Goal: Task Accomplishment & Management: Manage account settings

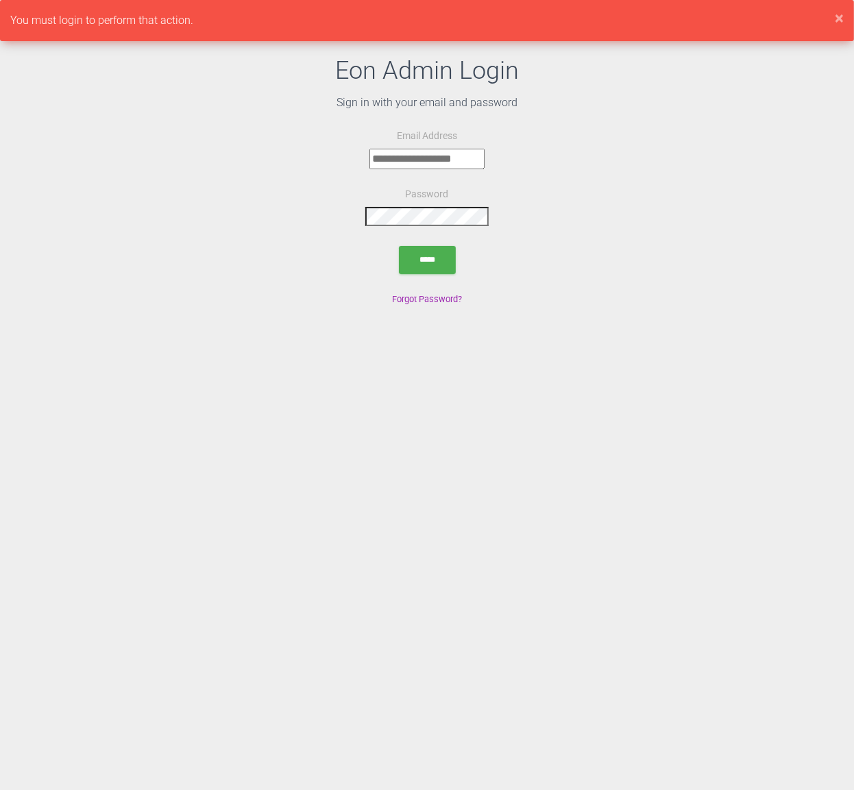
type input "**********"
click at [437, 267] on input "submit" at bounding box center [427, 260] width 57 height 28
click at [847, 308] on html "**********" at bounding box center [427, 154] width 854 height 308
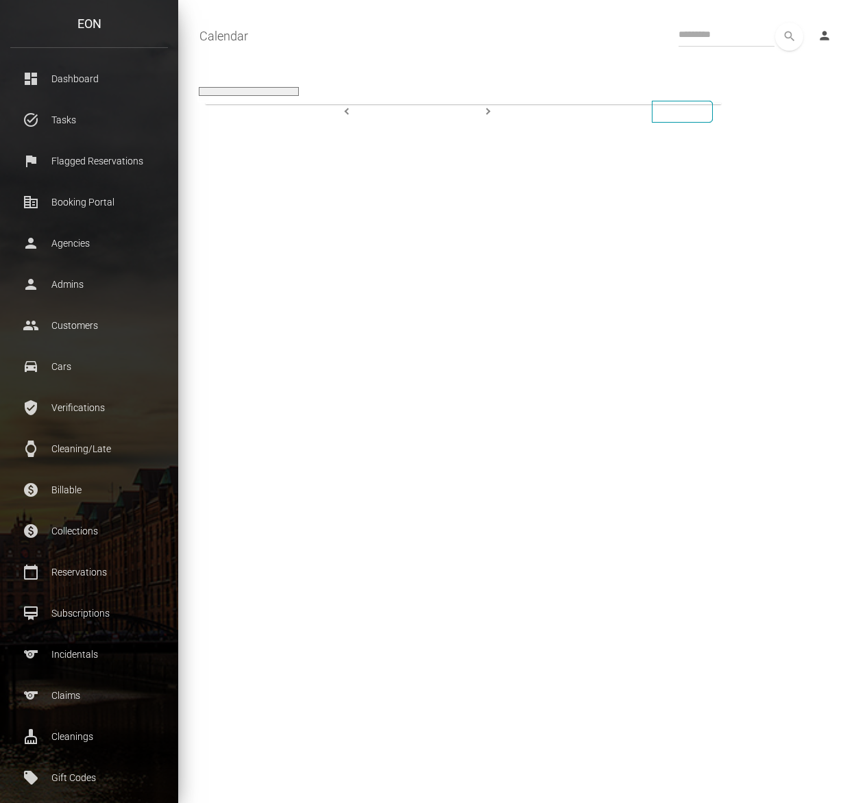
select select
click at [55, 405] on p "Verifications" at bounding box center [89, 408] width 137 height 21
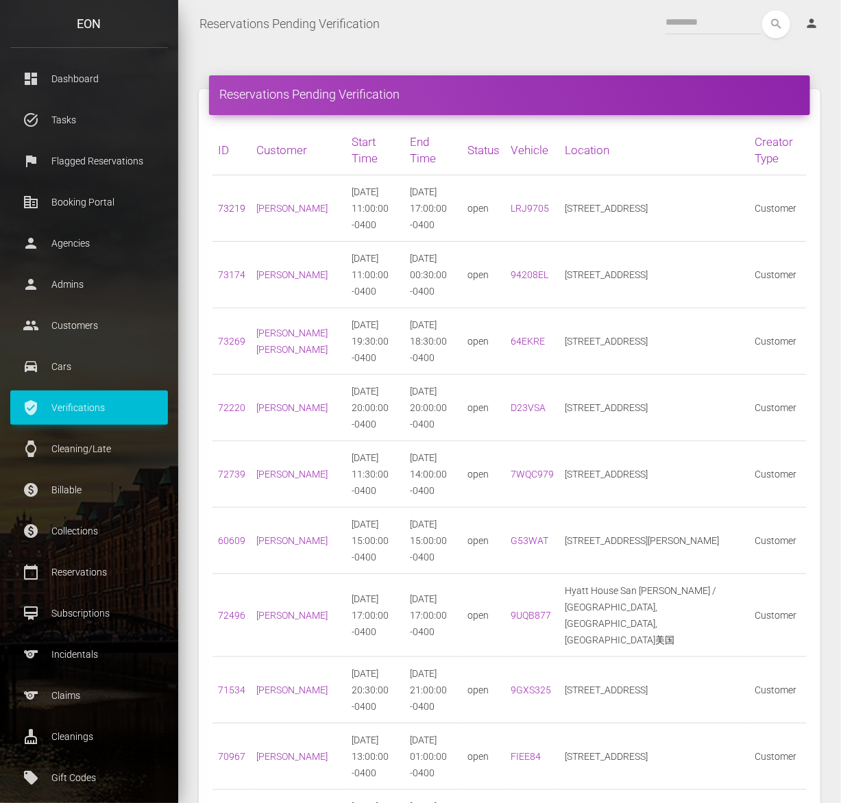
click at [230, 203] on link "73219" at bounding box center [231, 208] width 27 height 11
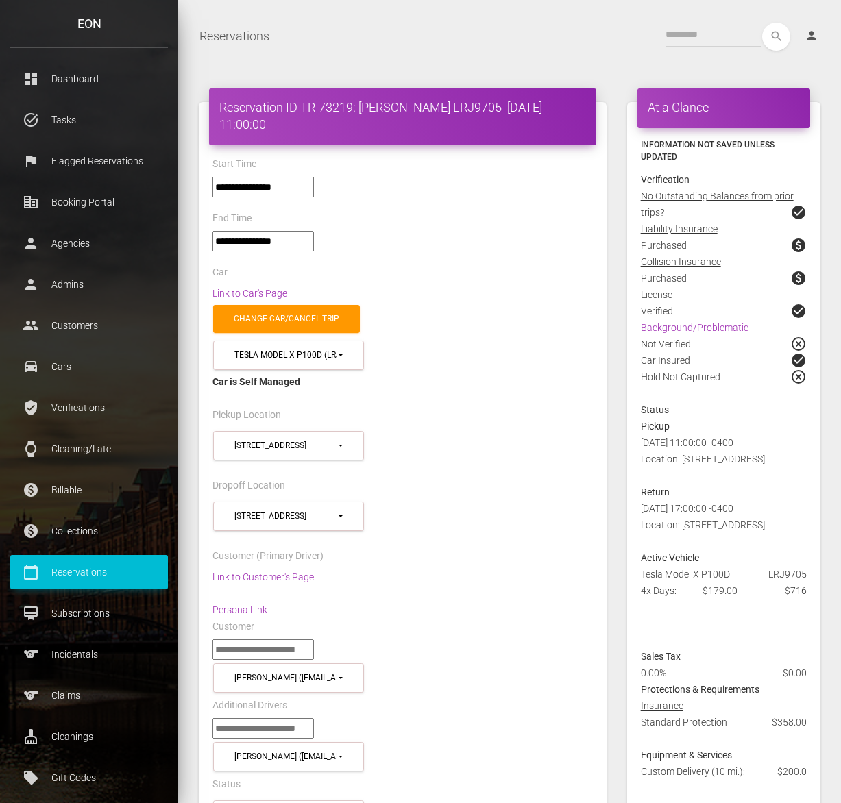
select select "*****"
drag, startPoint x: 727, startPoint y: 722, endPoint x: 648, endPoint y: 727, distance: 79.0
click at [648, 727] on div "Standard Protection $358.00" at bounding box center [724, 730] width 186 height 33
click at [730, 727] on div "Standard Protection $358.00" at bounding box center [724, 730] width 186 height 33
drag, startPoint x: 728, startPoint y: 725, endPoint x: 673, endPoint y: 727, distance: 54.9
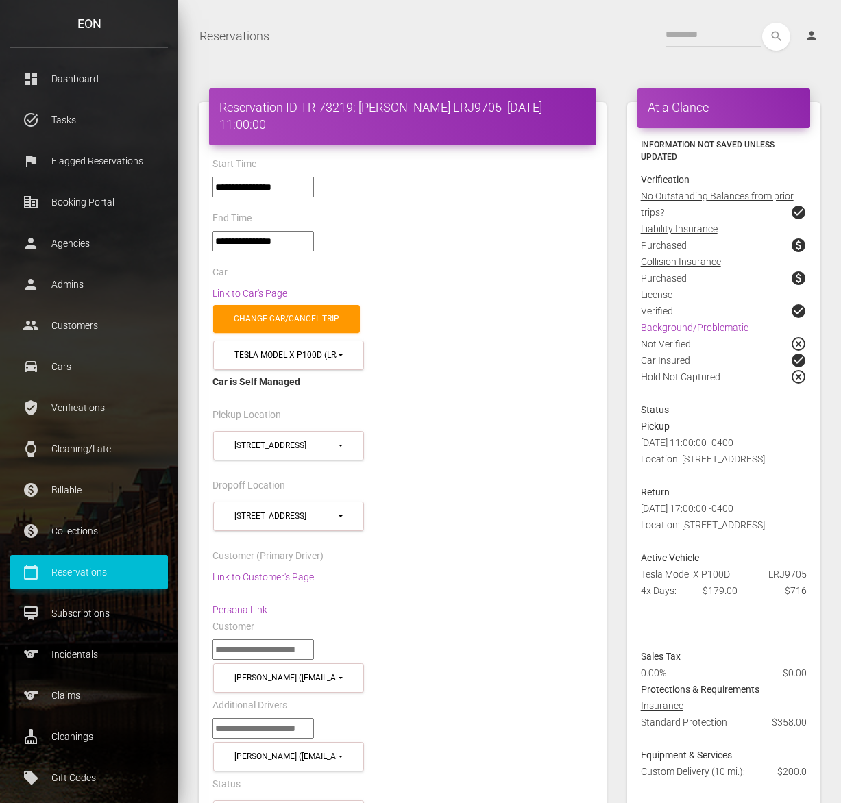
click at [673, 727] on div "Standard Protection $358.00" at bounding box center [724, 730] width 186 height 33
drag, startPoint x: 724, startPoint y: 723, endPoint x: 652, endPoint y: 723, distance: 72.0
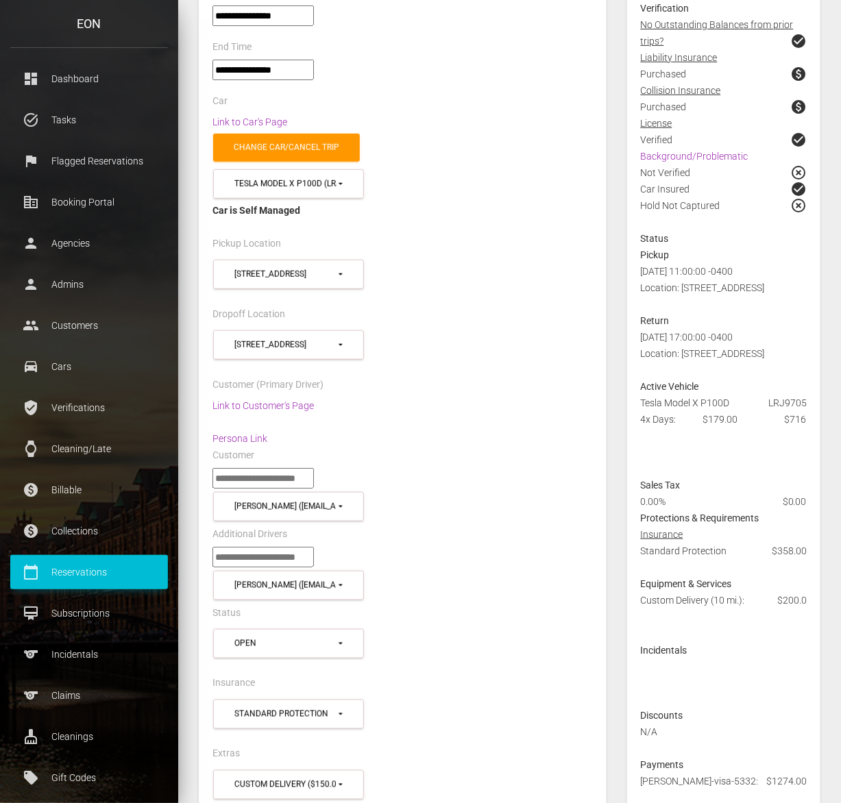
click at [498, 230] on div "**********" at bounding box center [402, 200] width 401 height 69
drag, startPoint x: 731, startPoint y: 552, endPoint x: 634, endPoint y: 547, distance: 96.8
click at [634, 547] on div "Standard Protection $358.00" at bounding box center [724, 559] width 186 height 33
copy div "Standard Protection"
click at [291, 402] on link "Link to Customer's Page" at bounding box center [263, 405] width 101 height 11
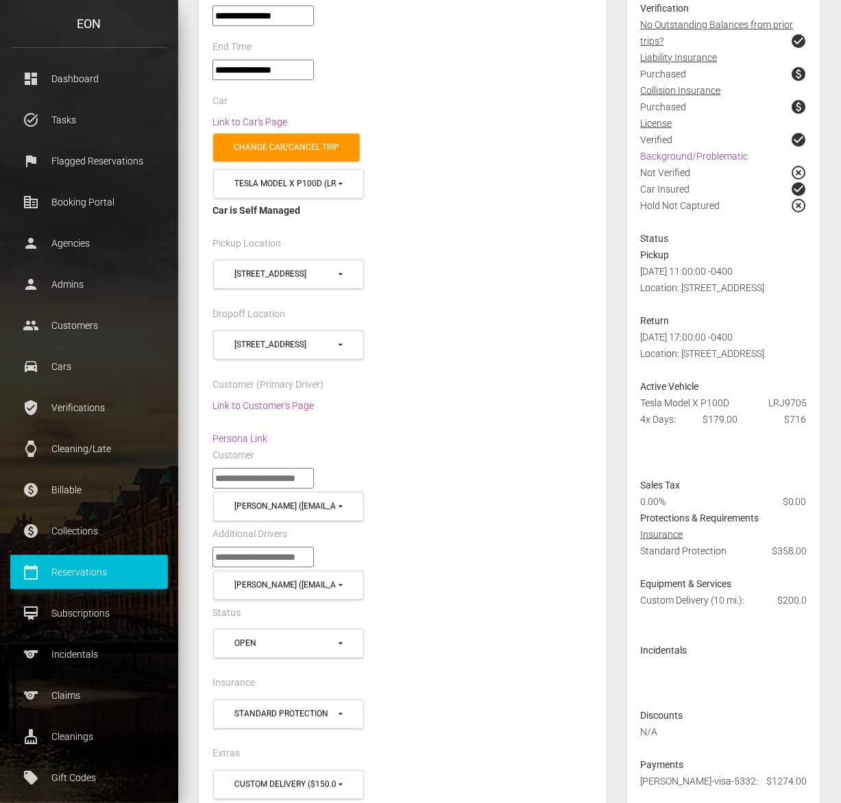
click at [519, 313] on div "Dropoff Location" at bounding box center [402, 316] width 401 height 21
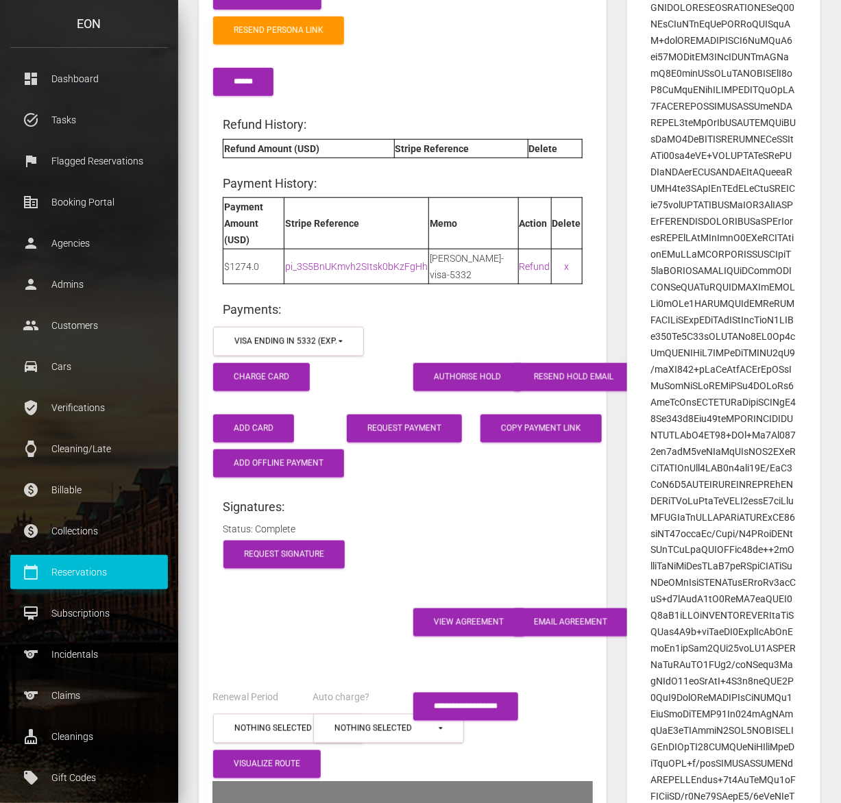
scroll to position [1971, 0]
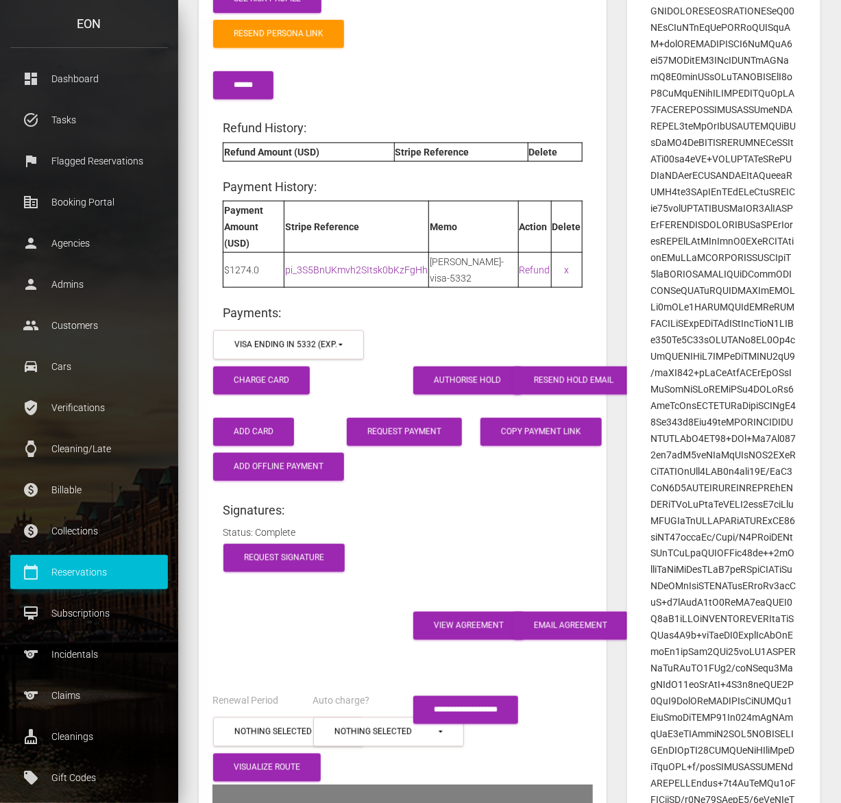
click at [399, 265] on link "pi_3S5BnUKmvh2SItsk0bKzFgHh" at bounding box center [356, 270] width 143 height 11
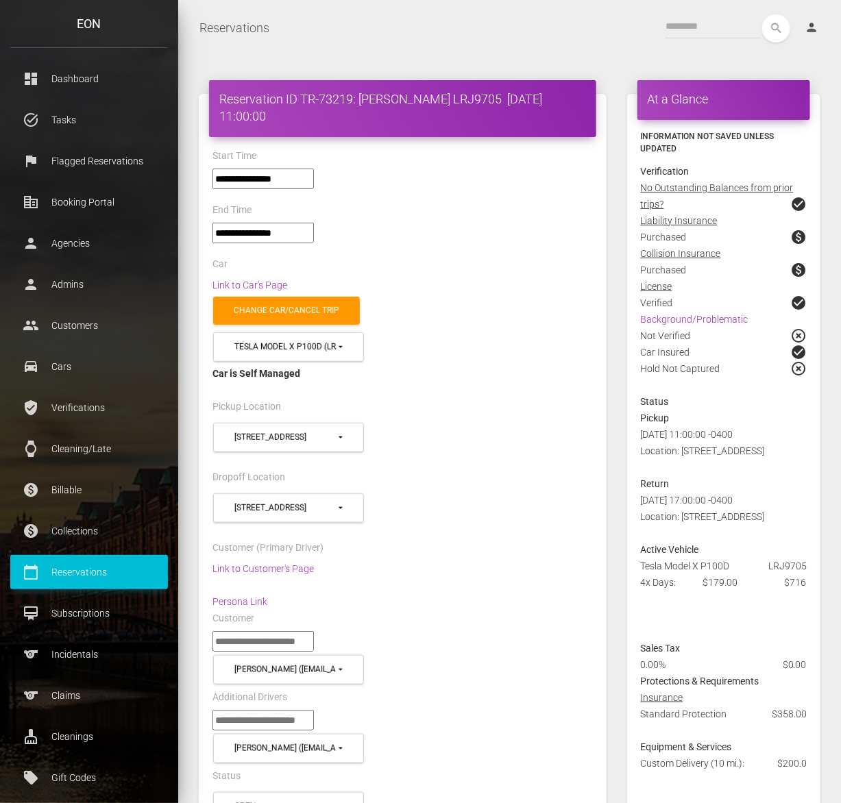
scroll to position [0, 0]
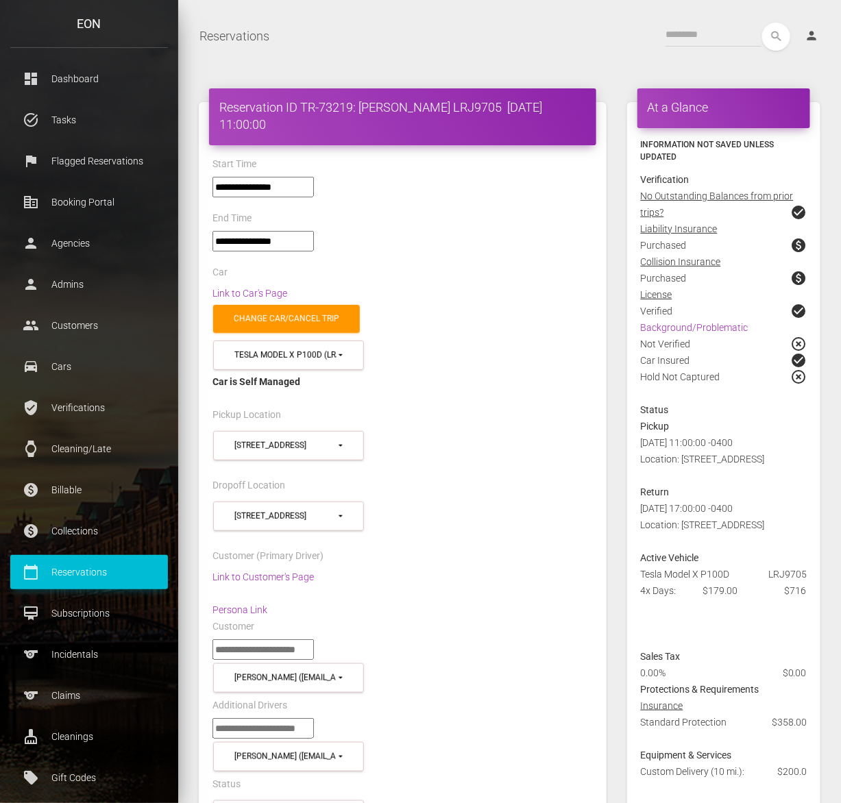
click at [344, 106] on h4 "Reservation ID TR-73219: Aaron Hunt LRJ9705 2025-09-09 11:00:00" at bounding box center [402, 116] width 367 height 34
copy h4 "73219"
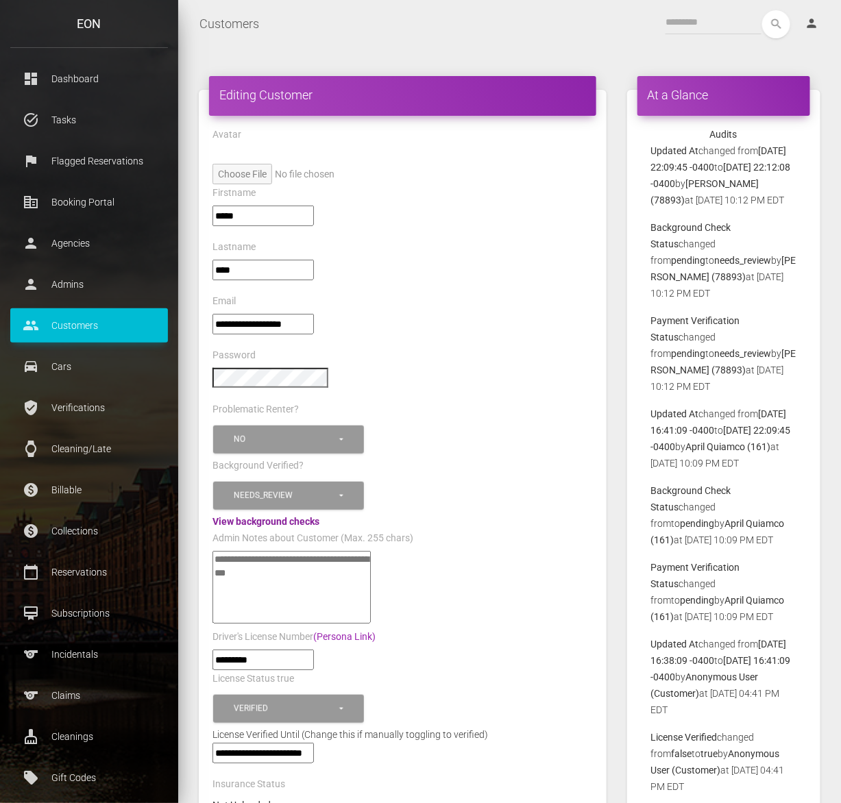
click at [313, 516] on link "View background checks" at bounding box center [266, 521] width 107 height 11
click at [341, 631] on link "(Persona Link)" at bounding box center [344, 636] width 62 height 11
click at [285, 573] on textarea"] at bounding box center [292, 587] width 158 height 73
paste textarea"] "**********"
type textarea"] "**********"
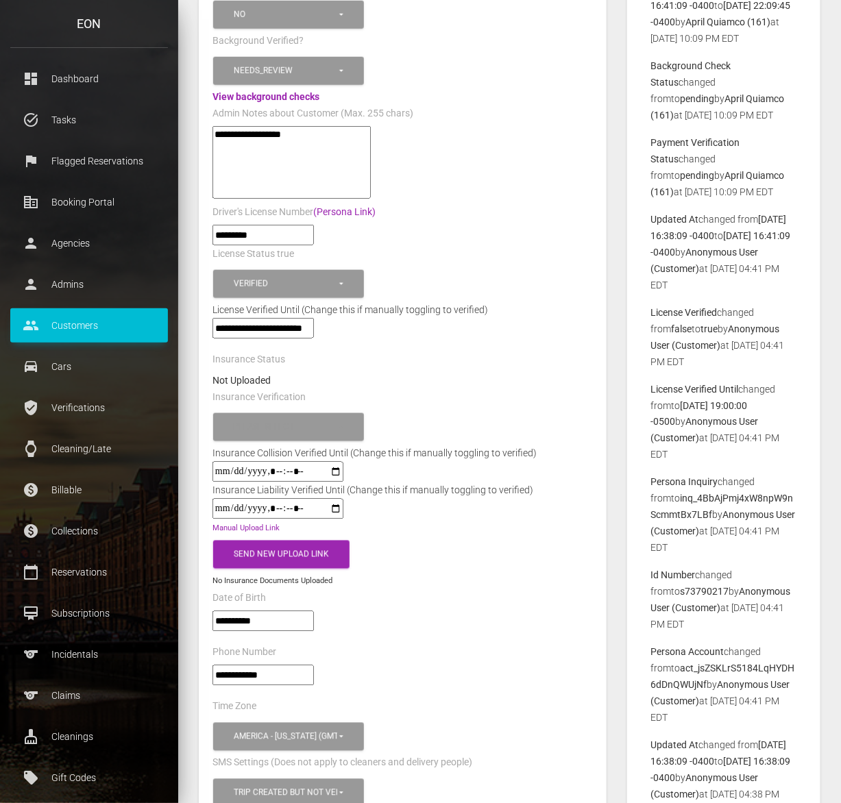
scroll to position [428, 0]
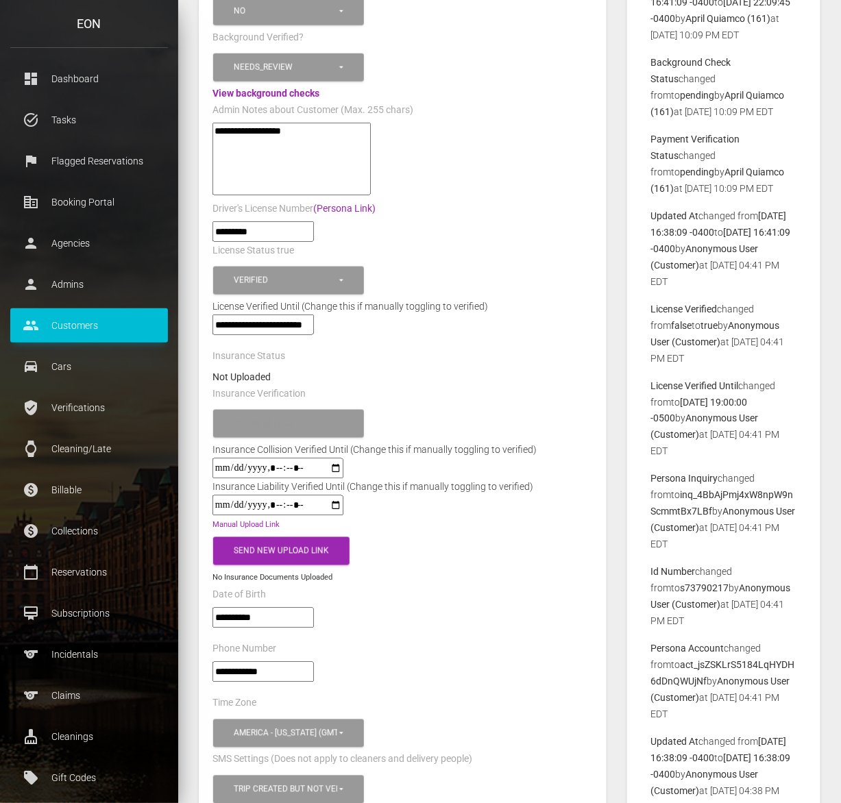
drag, startPoint x: 203, startPoint y: 662, endPoint x: 228, endPoint y: 659, distance: 25.5
click at [202, 662] on div "**********" at bounding box center [402, 678] width 401 height 33
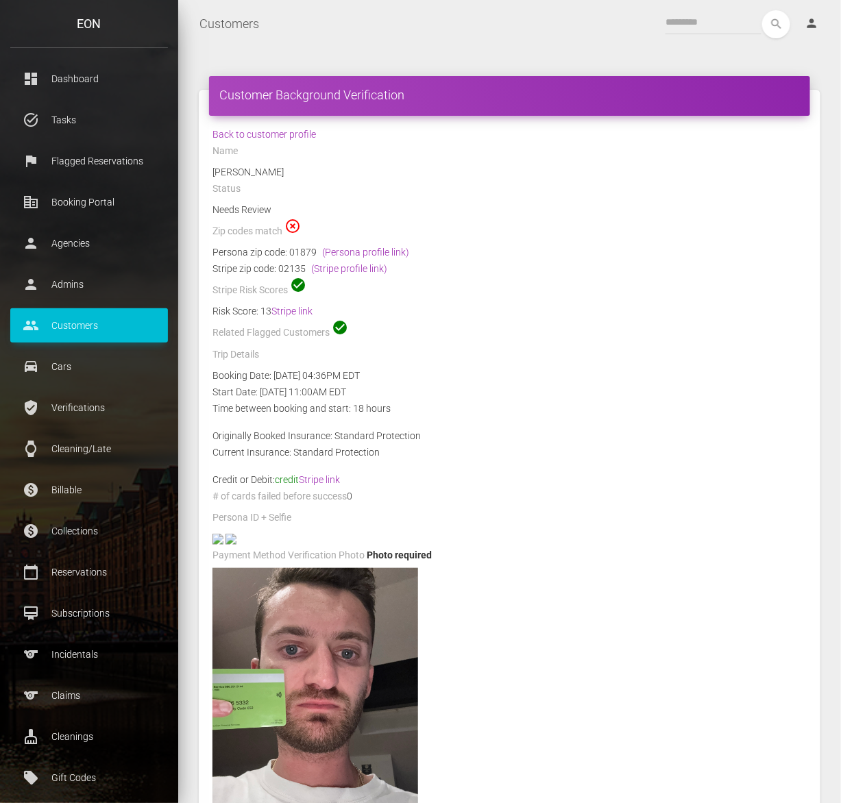
drag, startPoint x: 271, startPoint y: 176, endPoint x: 208, endPoint y: 176, distance: 63.1
click at [208, 176] on div "Aaron Hunt" at bounding box center [509, 172] width 615 height 16
copy div "Aaron Hunt"
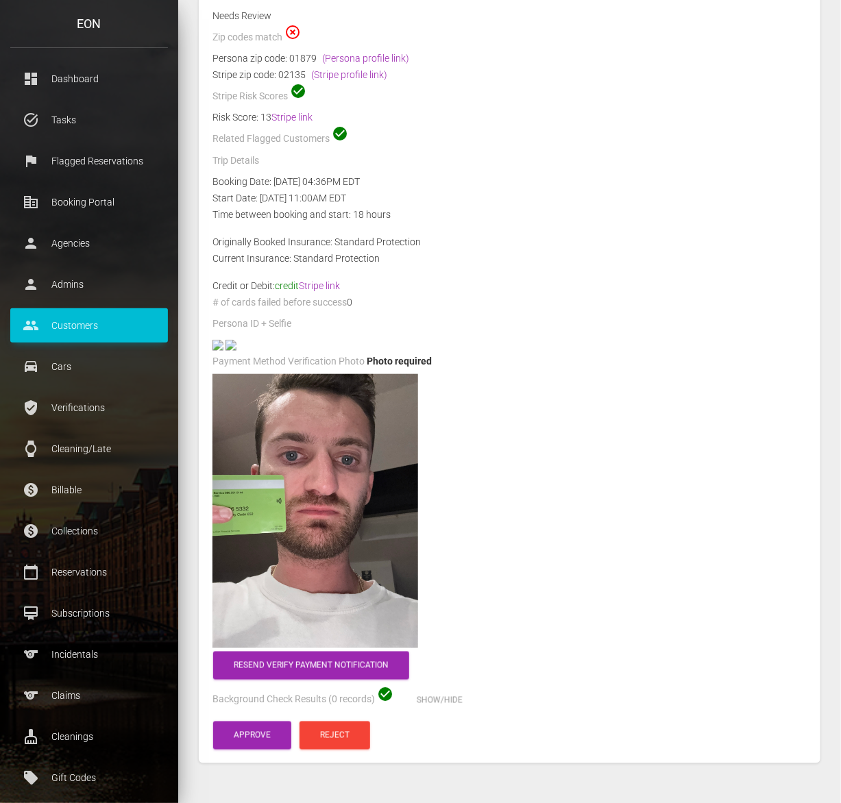
scroll to position [343, 0]
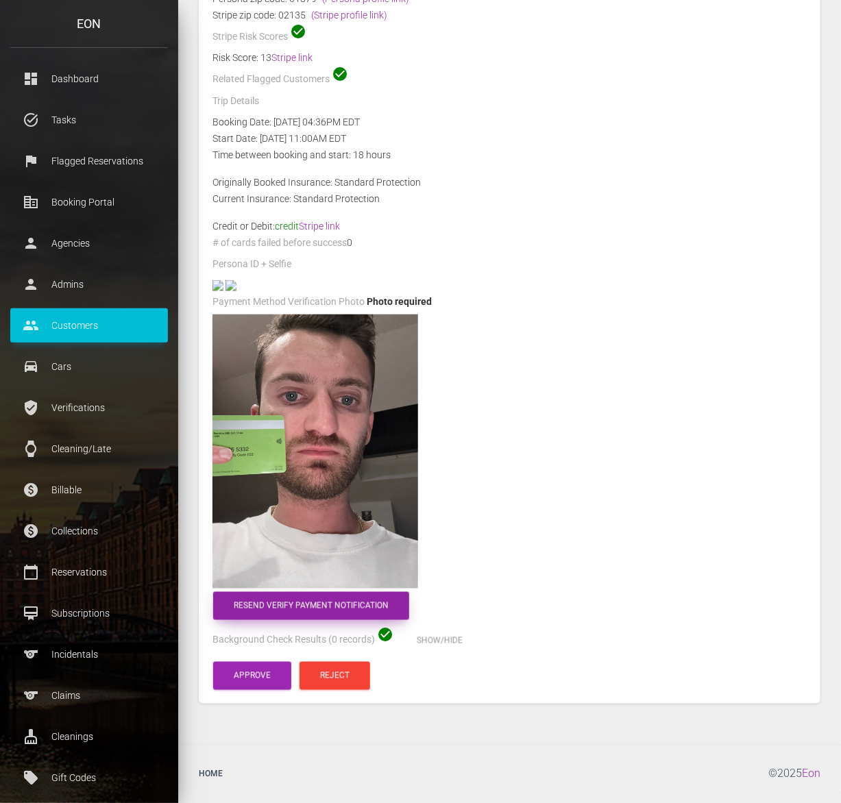
click at [308, 620] on button "Resend verify payment notification" at bounding box center [311, 606] width 196 height 28
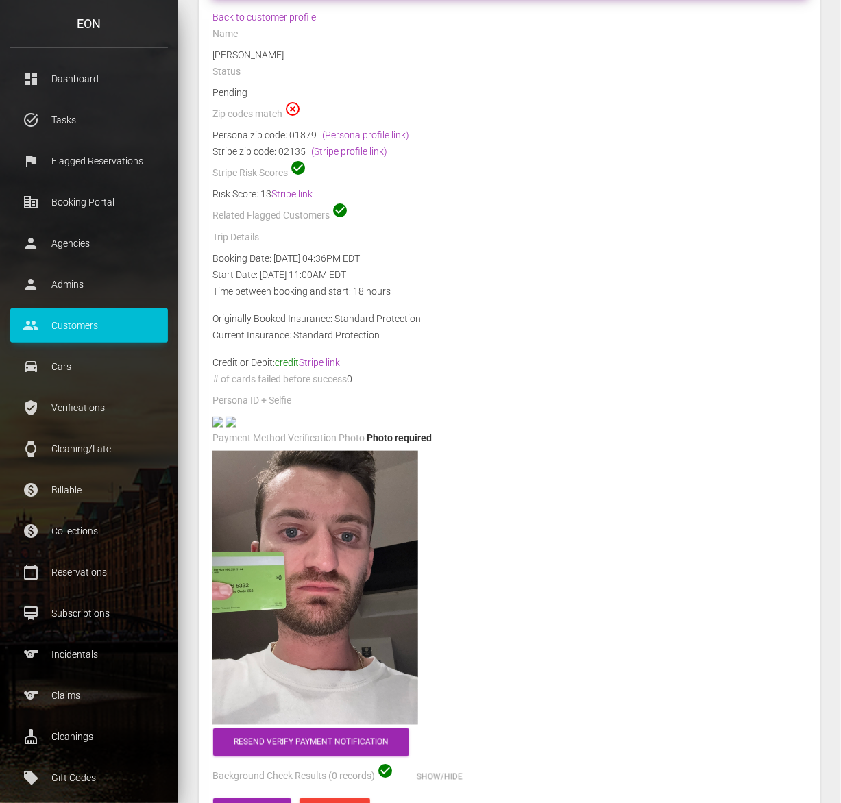
scroll to position [428, 0]
